Goal: Check status: Check status

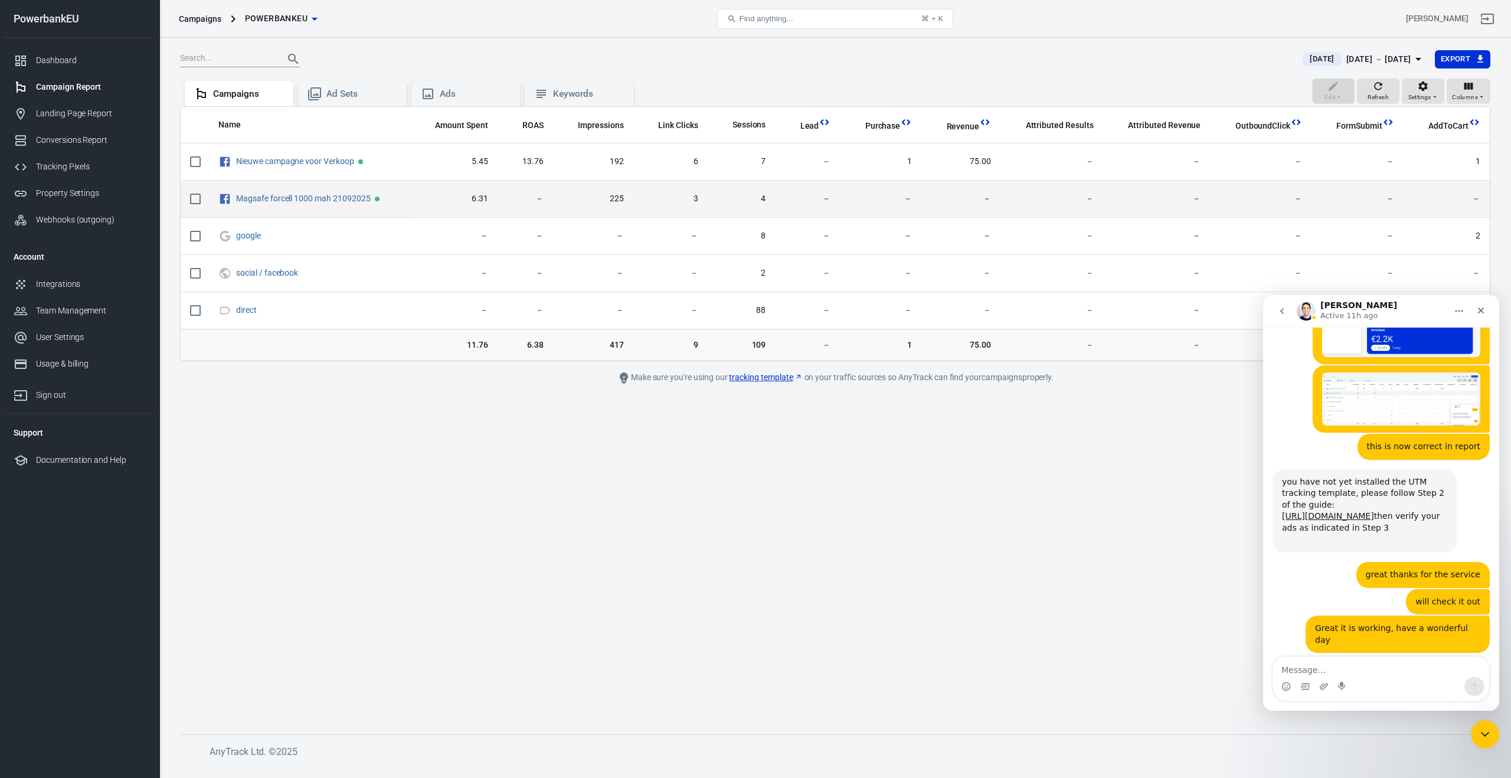
scroll to position [3019, 0]
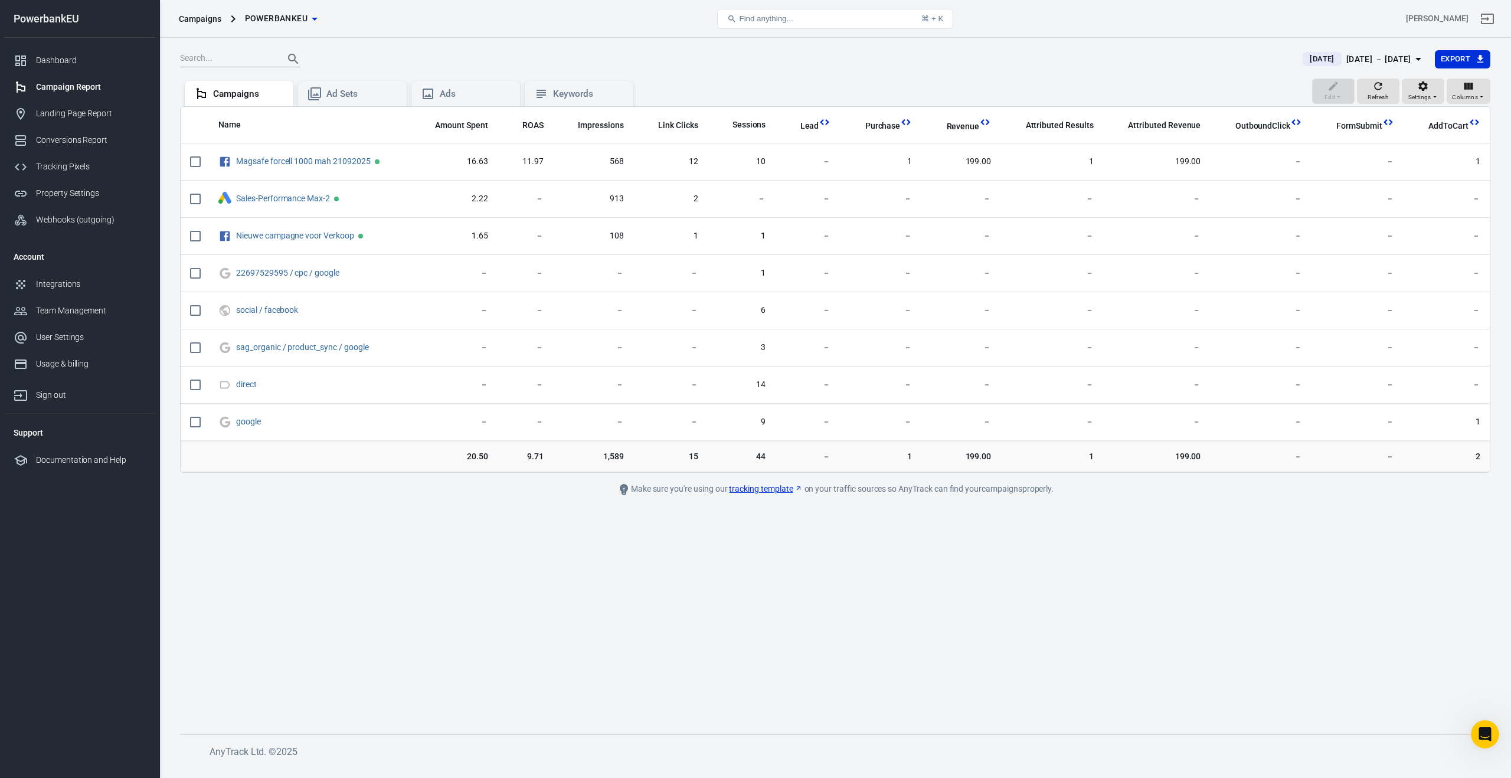
scroll to position [3019, 0]
click at [1381, 60] on div "[DATE] － [DATE]" at bounding box center [1378, 59] width 65 height 15
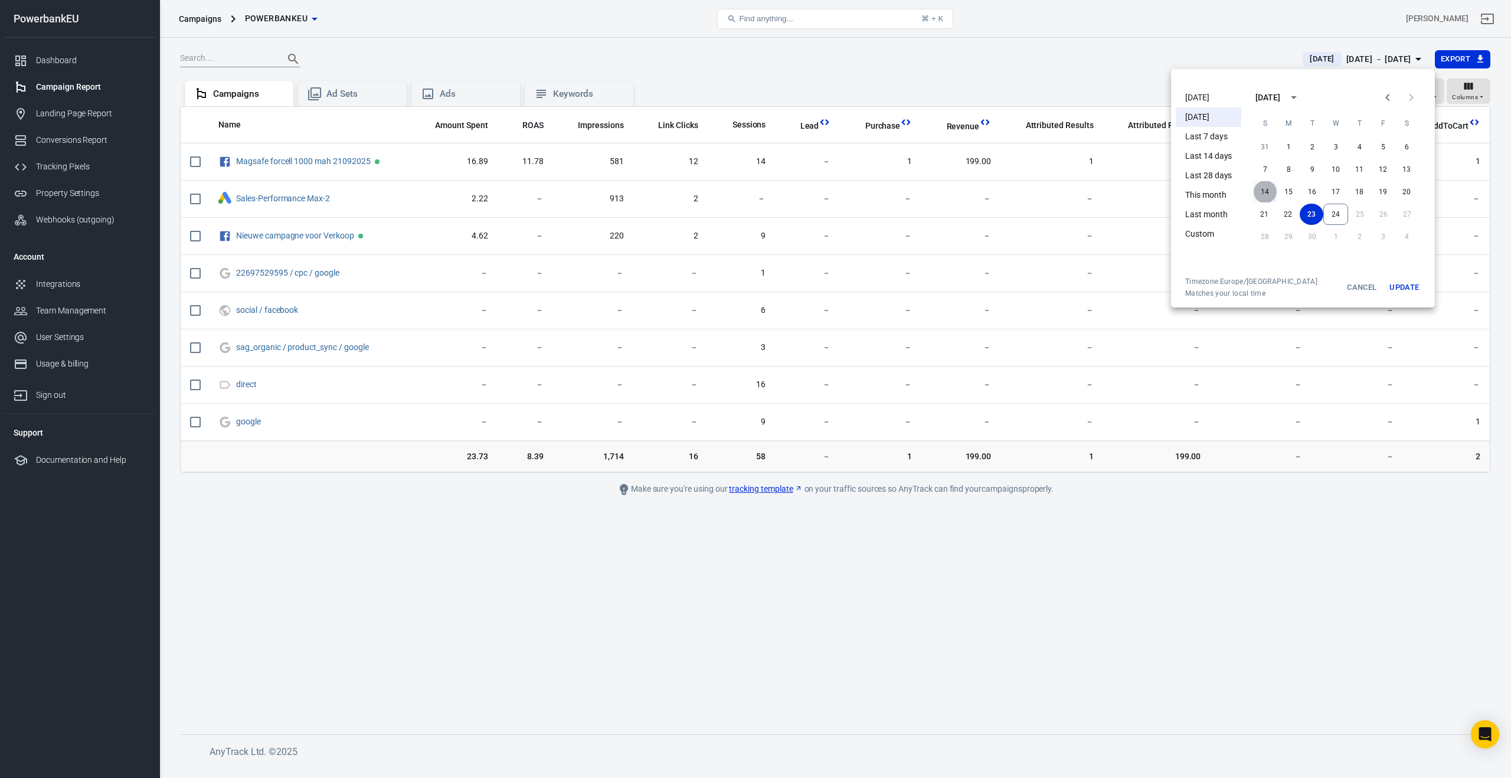
click at [1264, 189] on button "14" at bounding box center [1265, 191] width 24 height 21
click at [1338, 214] on button "24" at bounding box center [1335, 214] width 25 height 21
click at [1406, 287] on button "Update" at bounding box center [1404, 287] width 38 height 21
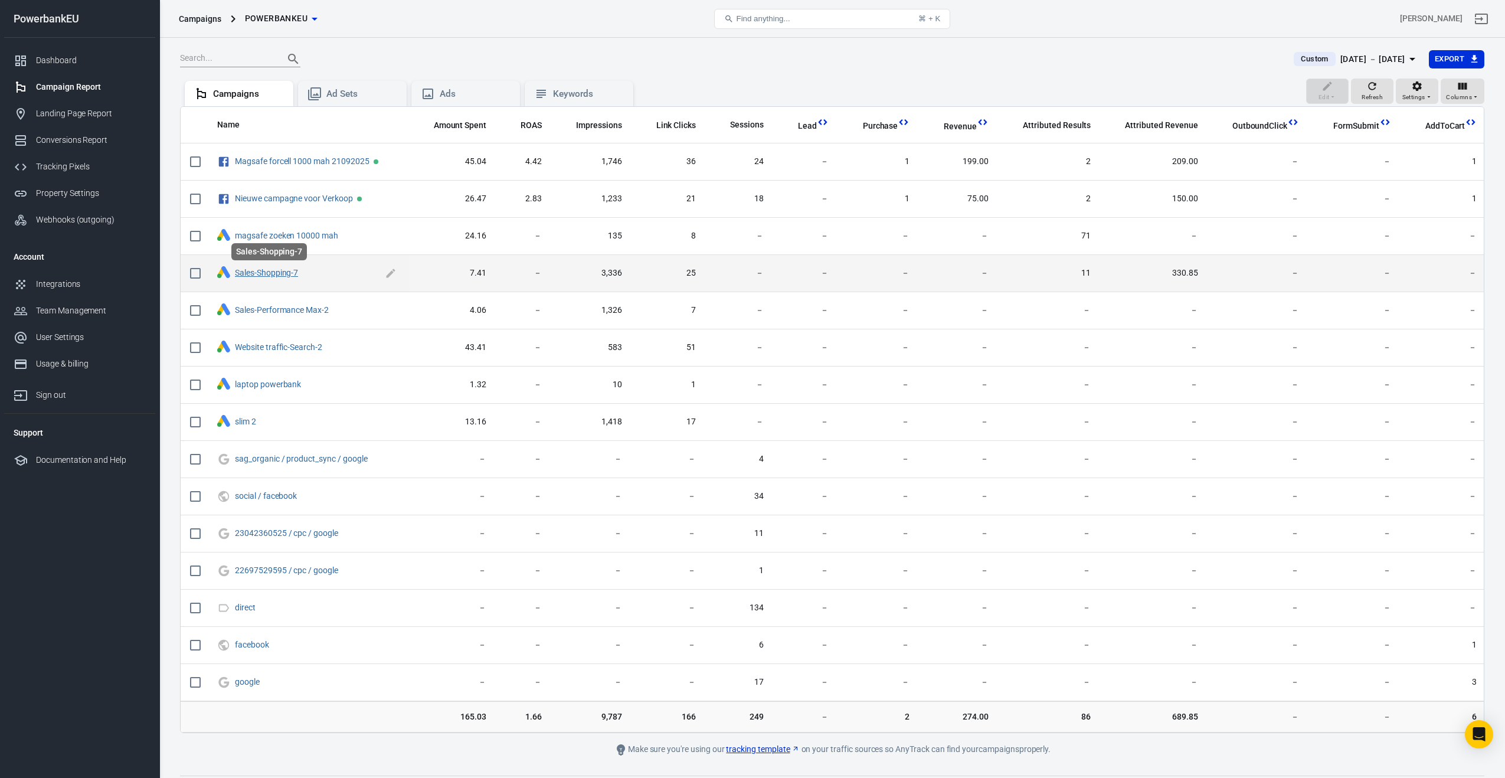
click at [282, 274] on link "Sales-Shopping-7" at bounding box center [266, 272] width 63 height 9
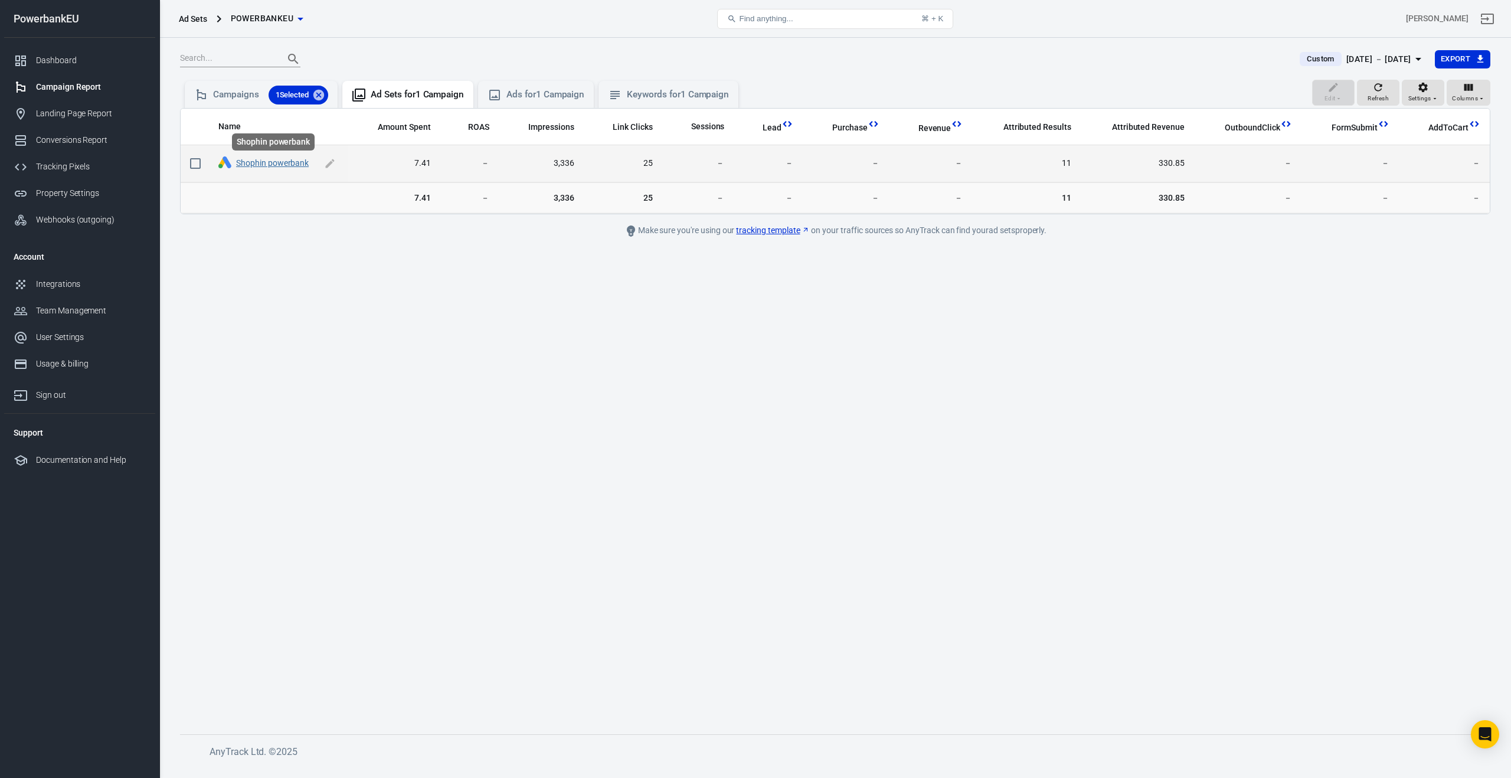
click at [269, 167] on link "Shophin powerbank" at bounding box center [272, 162] width 73 height 9
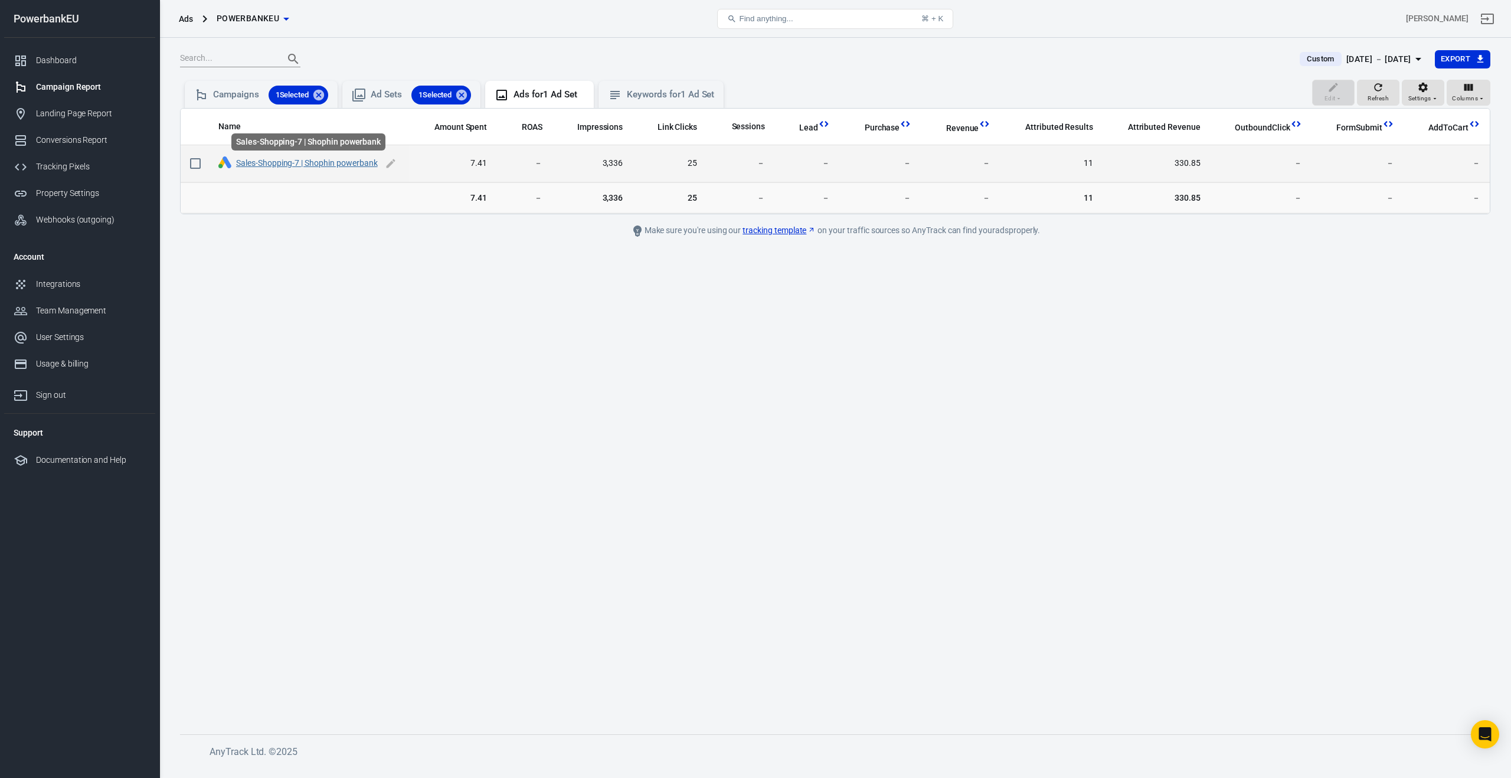
click at [312, 163] on link "Sales-Shopping-7 | Shophin powerbank" at bounding box center [307, 162] width 142 height 9
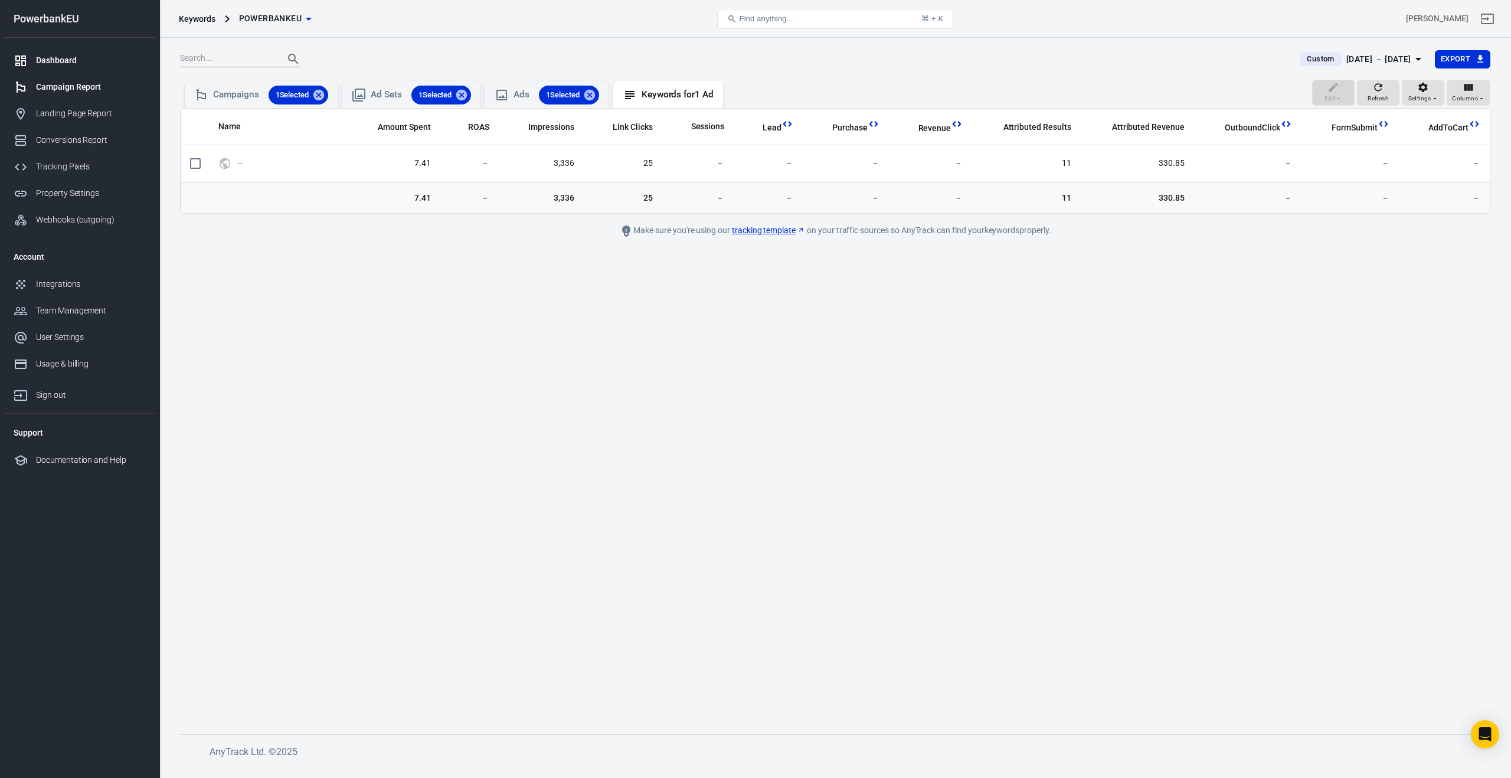
click at [56, 61] on div "Dashboard" at bounding box center [91, 60] width 110 height 12
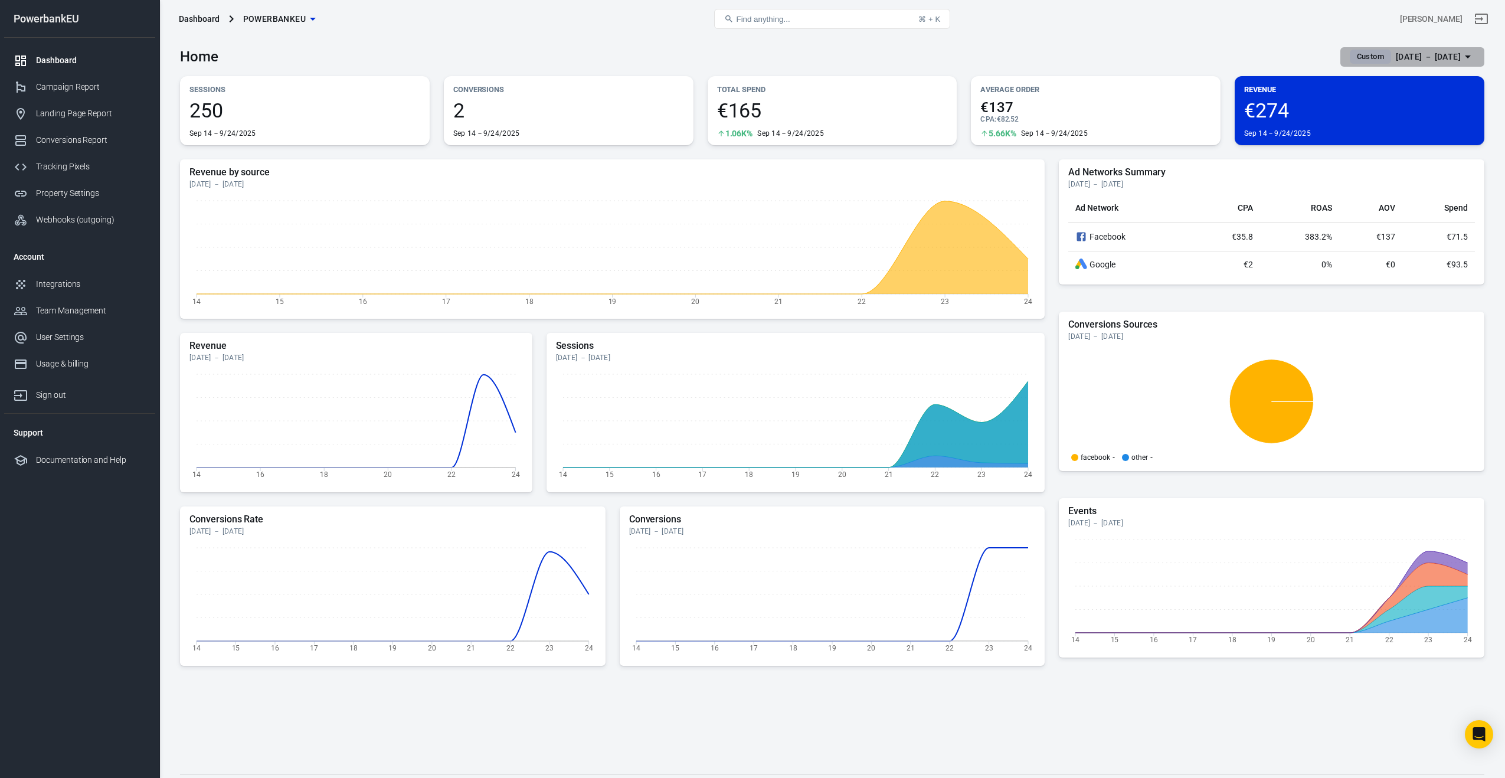
click at [1396, 54] on div "Sep 14 － Sep 24, 2025" at bounding box center [1428, 57] width 65 height 15
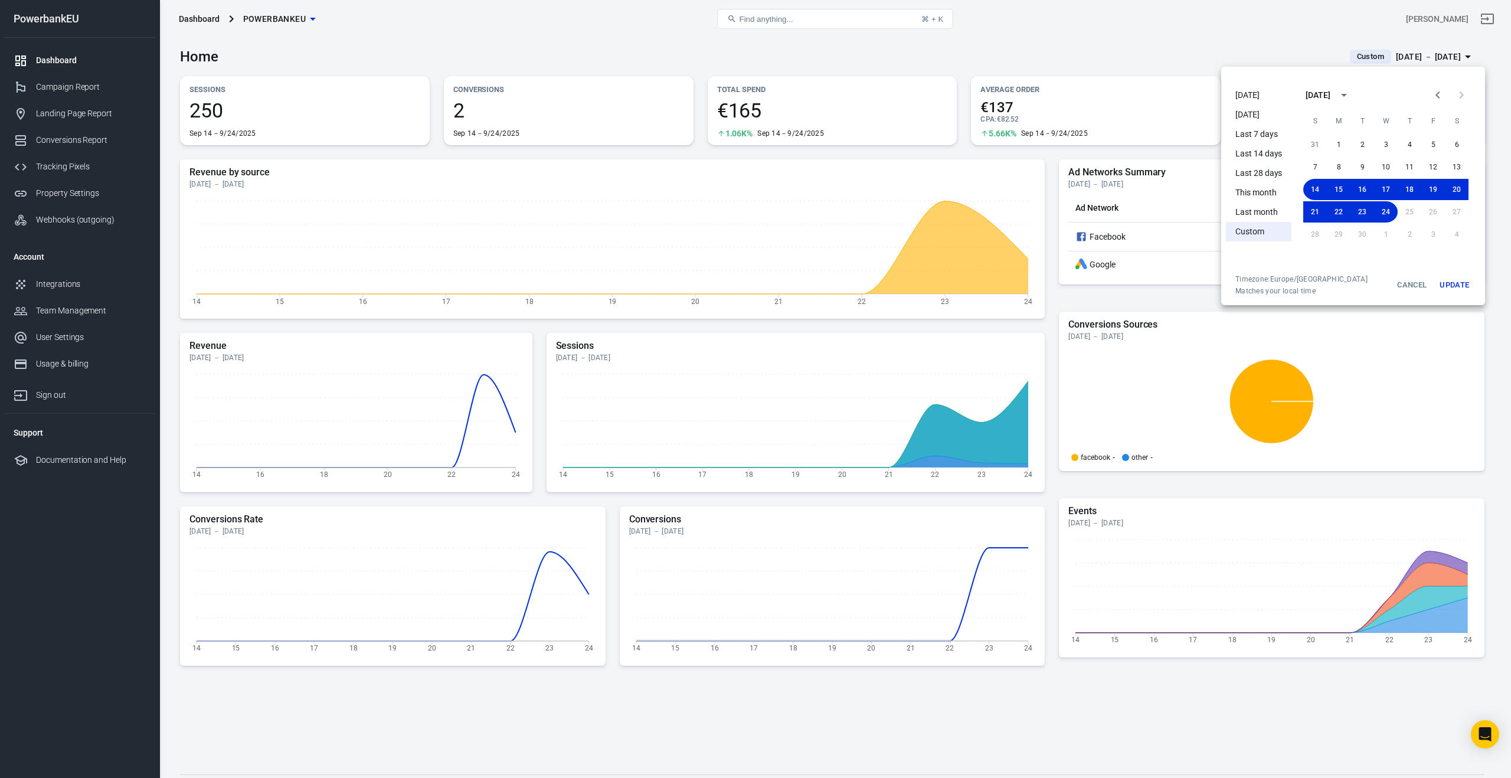
click at [1434, 97] on icon "Previous month" at bounding box center [1438, 95] width 14 height 14
click at [1433, 97] on icon "Previous month" at bounding box center [1438, 95] width 14 height 14
click at [1436, 95] on icon "Previous month" at bounding box center [1437, 94] width 4 height 7
click at [1314, 143] on button "1" at bounding box center [1315, 144] width 24 height 21
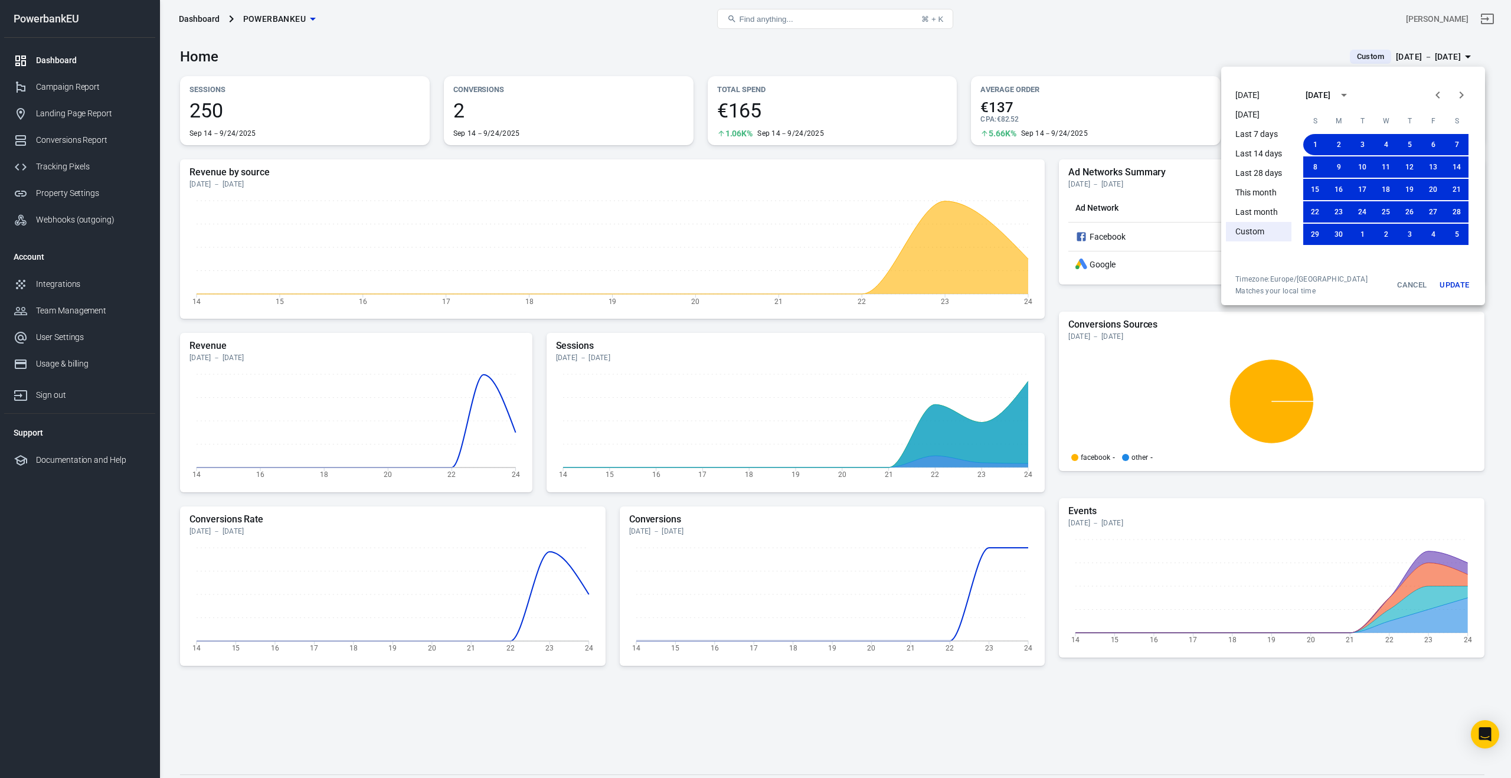
click at [1462, 95] on icon "Next month" at bounding box center [1462, 94] width 4 height 7
click at [1462, 95] on icon "Next month" at bounding box center [1461, 95] width 14 height 14
click at [1462, 95] on div at bounding box center [1449, 95] width 47 height 24
click at [1456, 285] on button "Update" at bounding box center [1454, 284] width 38 height 21
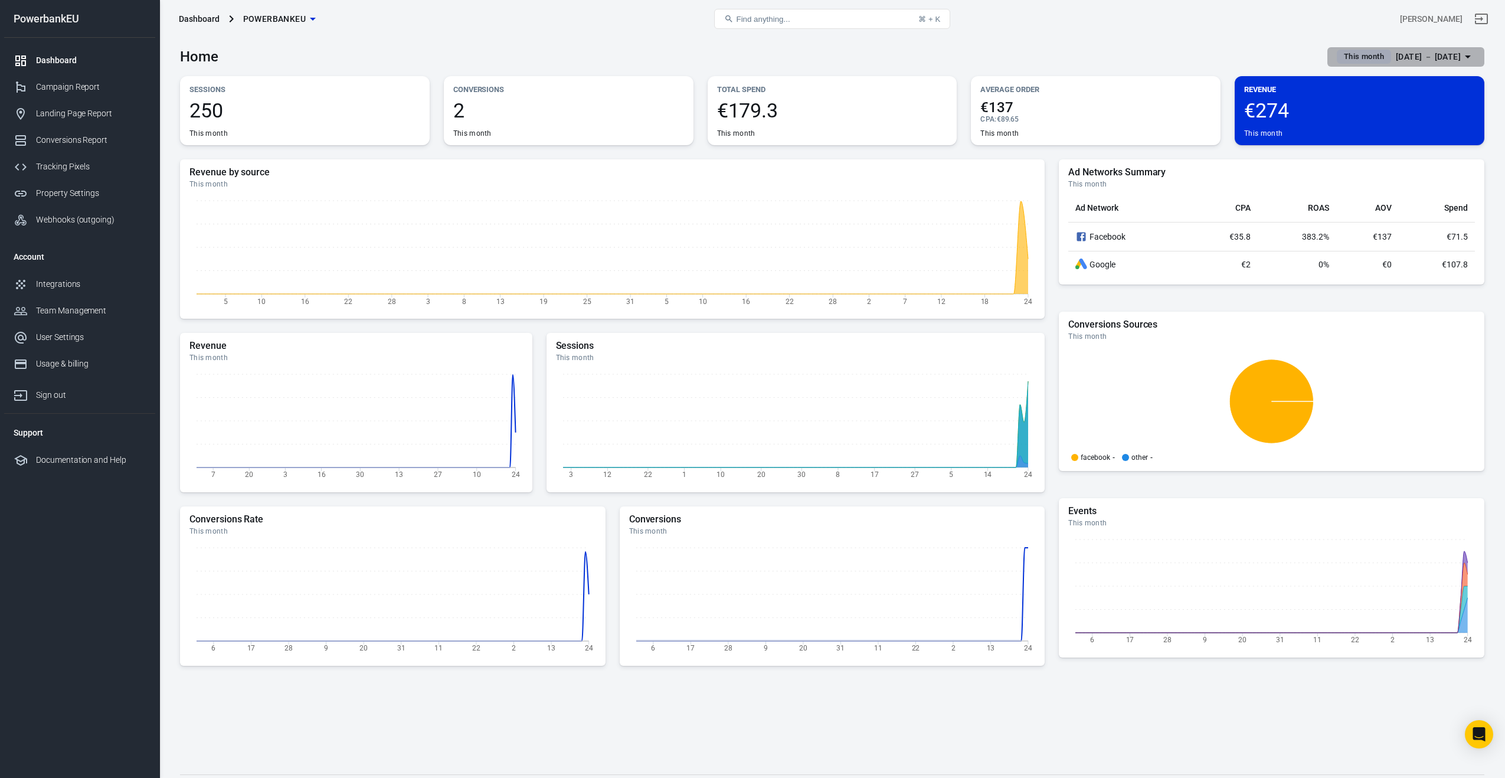
click at [1403, 54] on div "Jun 1 － Sep 24, 2025" at bounding box center [1428, 57] width 65 height 15
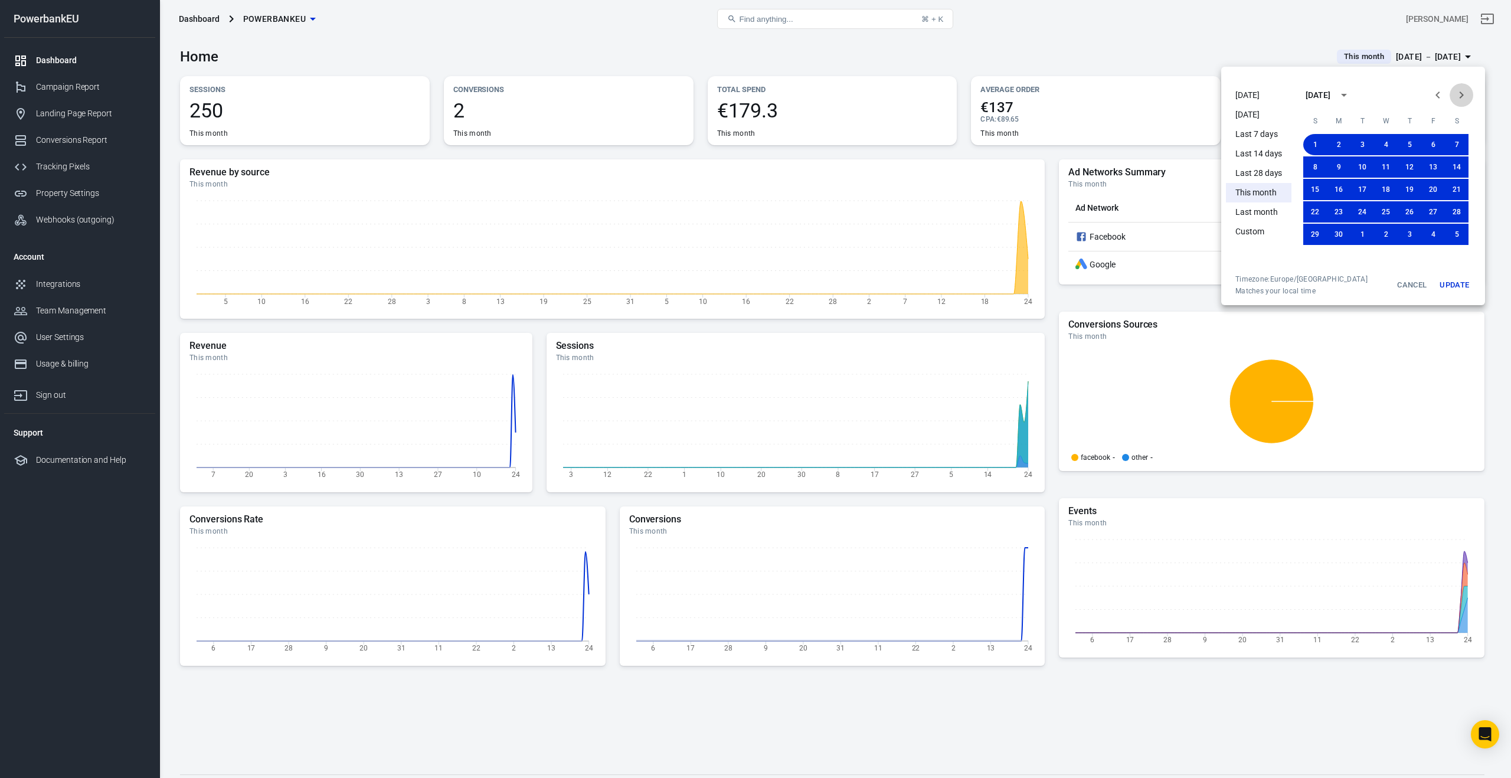
click at [1464, 96] on icon "Next month" at bounding box center [1461, 95] width 14 height 14
click at [1456, 285] on button "Update" at bounding box center [1454, 284] width 38 height 21
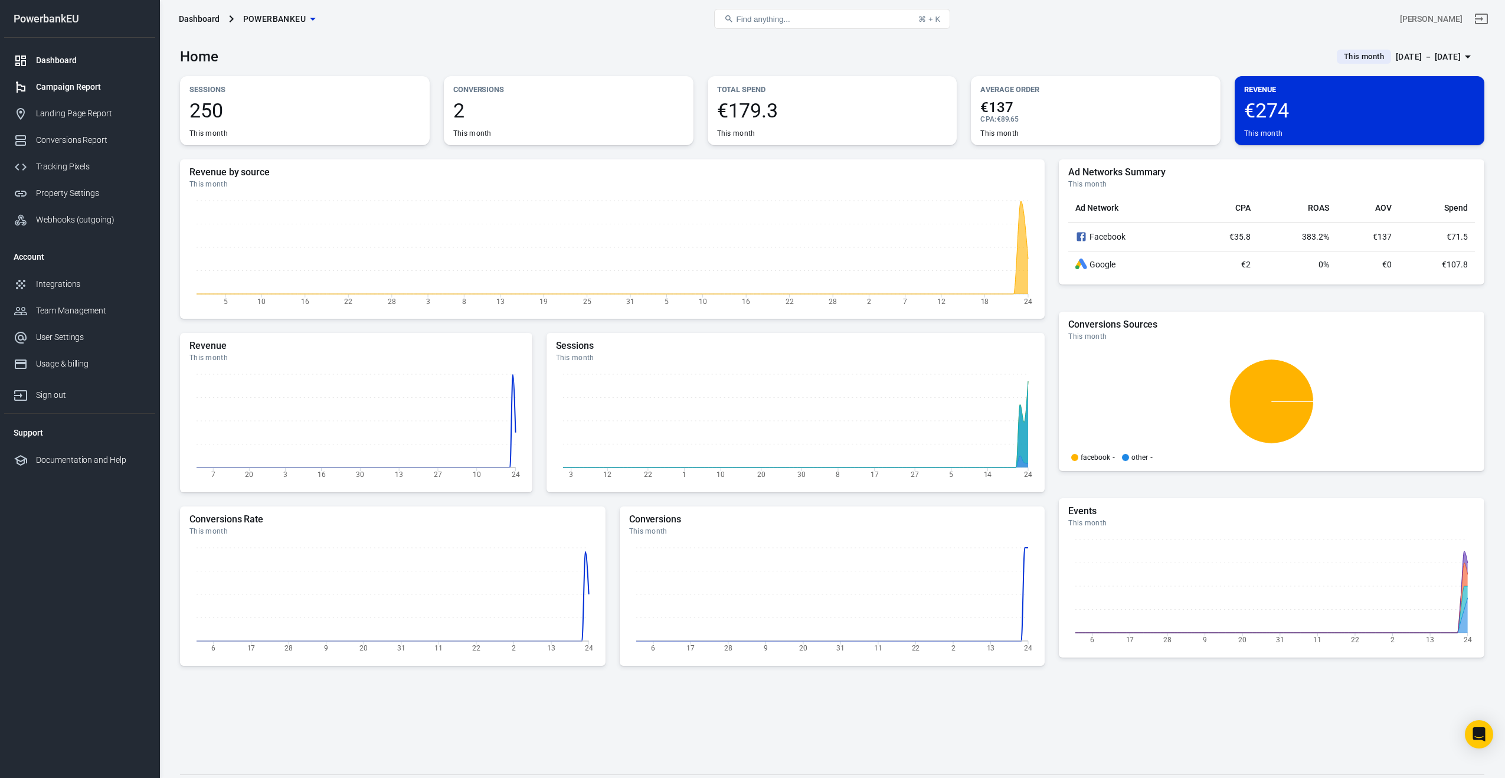
click at [60, 86] on div "Campaign Report" at bounding box center [91, 87] width 110 height 12
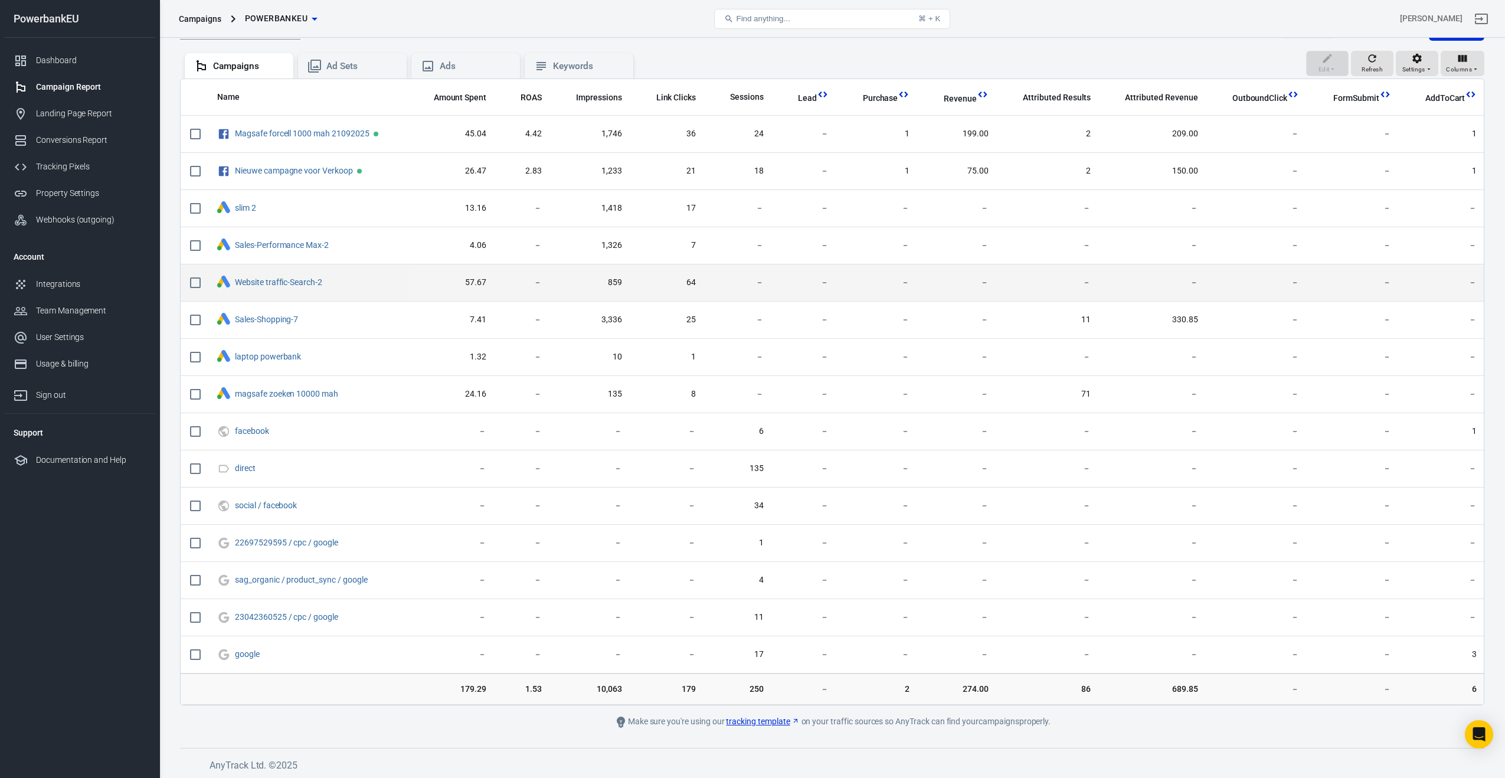
scroll to position [30, 0]
